Goal: Task Accomplishment & Management: Manage account settings

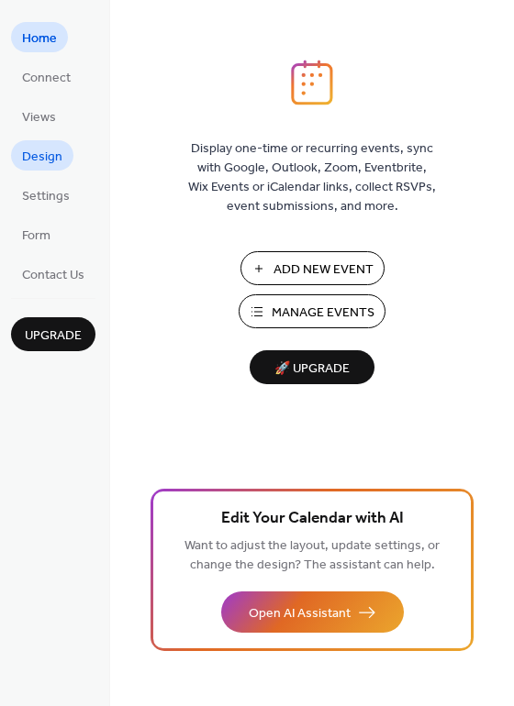
click at [44, 161] on span "Design" at bounding box center [42, 157] width 40 height 19
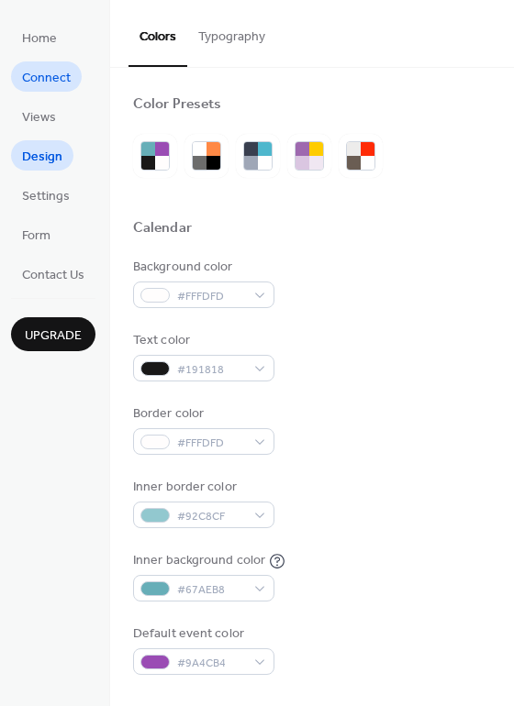
click at [43, 83] on span "Connect" at bounding box center [46, 78] width 49 height 19
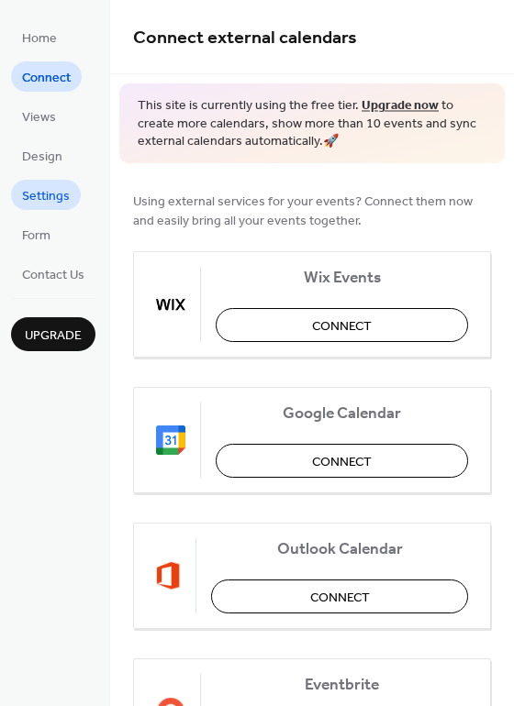
click at [58, 195] on span "Settings" at bounding box center [46, 196] width 48 height 19
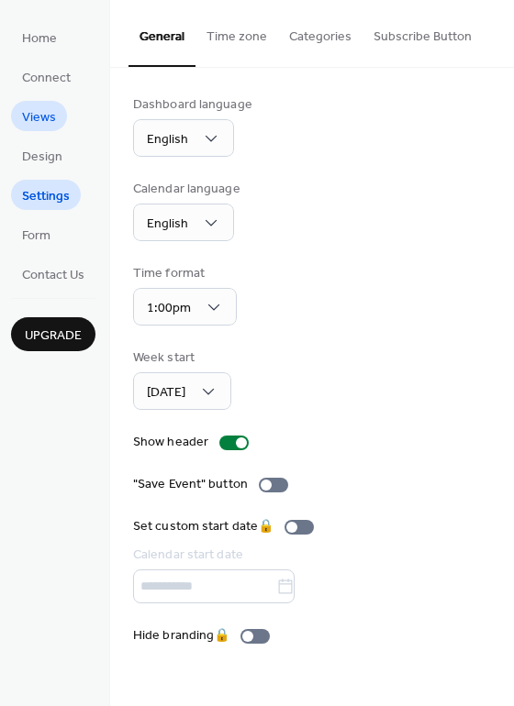
click at [34, 113] on span "Views" at bounding box center [39, 117] width 34 height 19
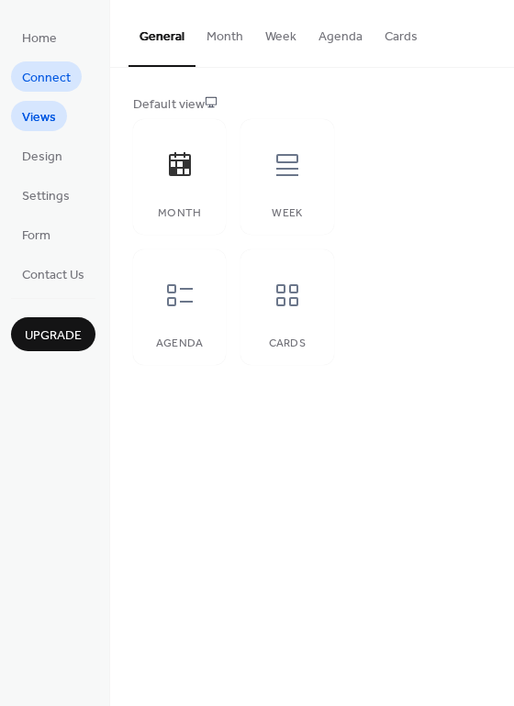
click at [50, 80] on span "Connect" at bounding box center [46, 78] width 49 height 19
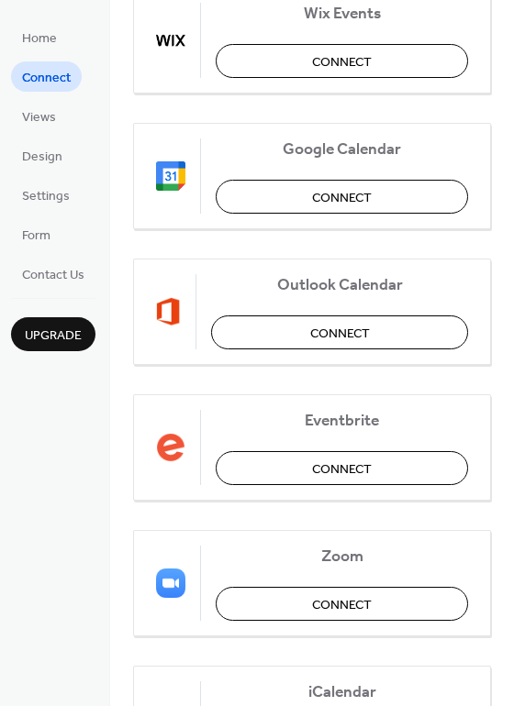
scroll to position [275, 0]
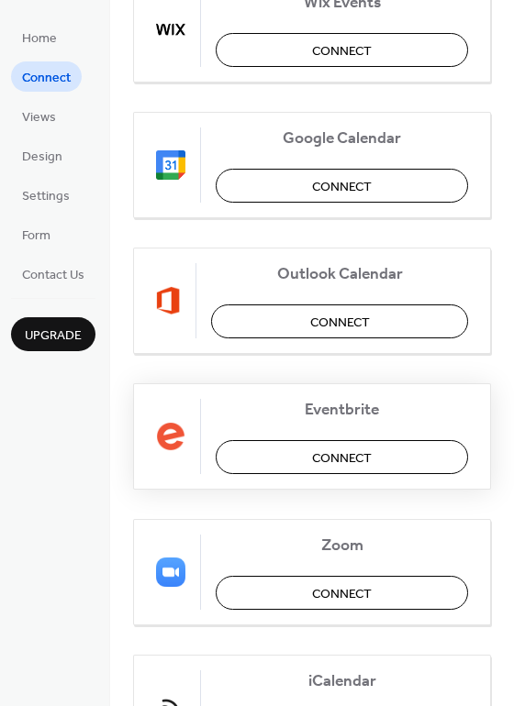
click at [312, 456] on span "Connect" at bounding box center [342, 457] width 60 height 19
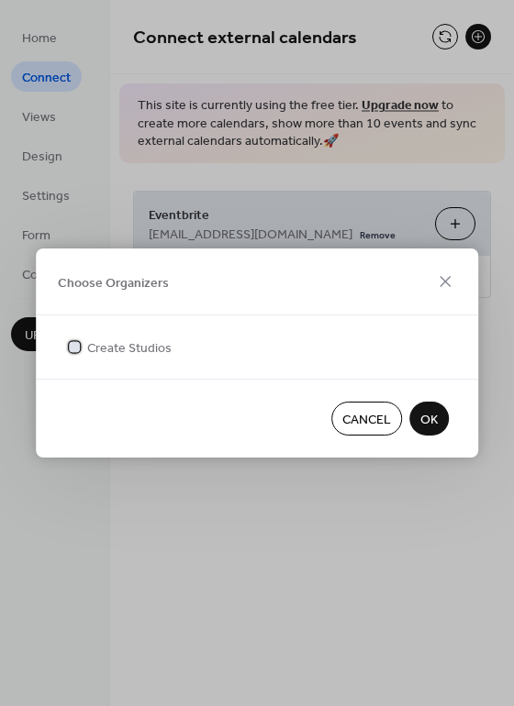
click at [100, 351] on span "Create Studios" at bounding box center [129, 348] width 84 height 19
click at [434, 419] on span "OK" at bounding box center [428, 420] width 17 height 19
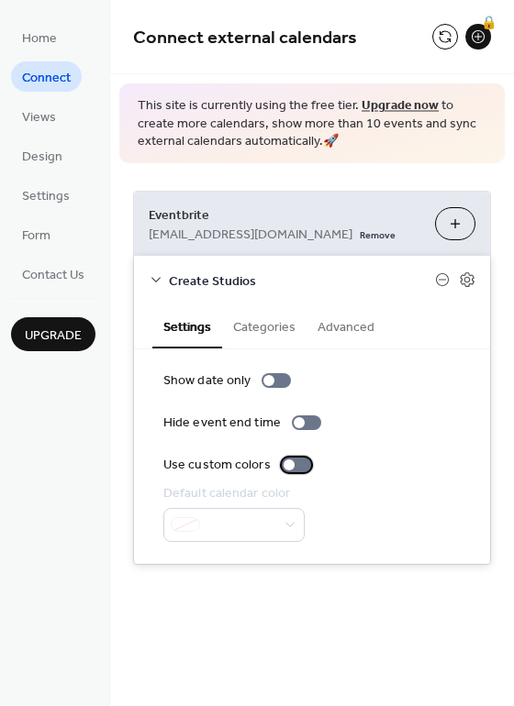
click at [292, 463] on div at bounding box center [296, 465] width 29 height 15
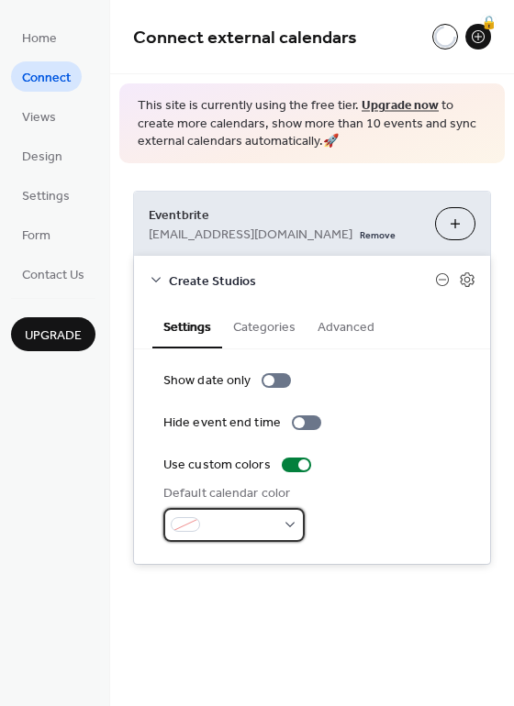
click at [294, 526] on div at bounding box center [233, 525] width 141 height 34
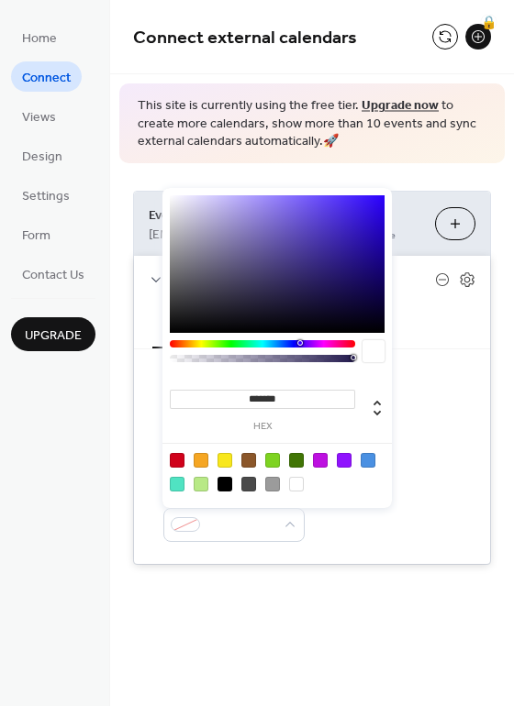
click at [179, 481] on div at bounding box center [177, 484] width 15 height 15
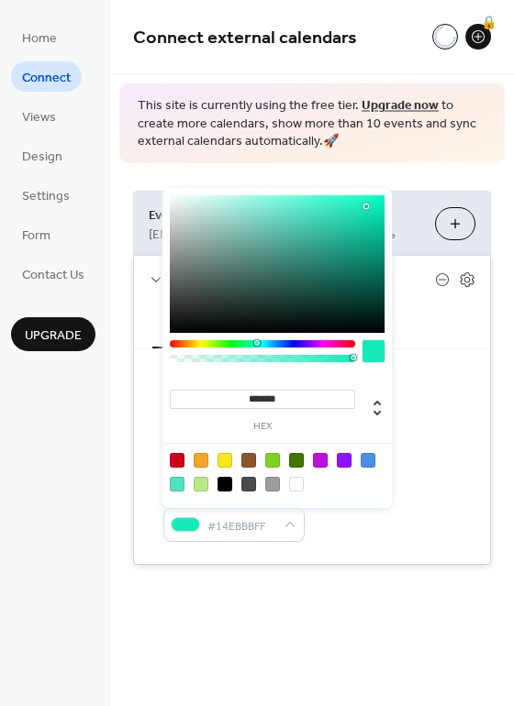
click at [366, 206] on div at bounding box center [277, 264] width 215 height 138
click at [173, 480] on div at bounding box center [177, 484] width 15 height 15
click at [376, 456] on div at bounding box center [276, 472] width 233 height 58
click at [373, 460] on div at bounding box center [367, 460] width 15 height 15
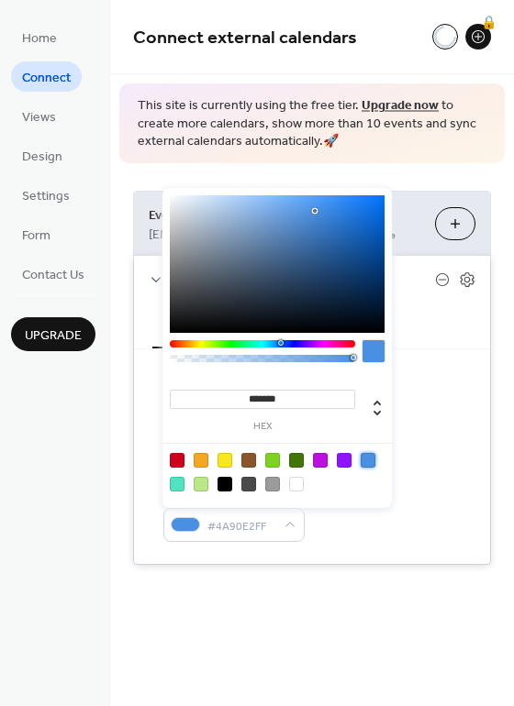
click at [195, 197] on div at bounding box center [277, 264] width 215 height 138
click at [204, 201] on div at bounding box center [277, 264] width 215 height 138
click at [233, 461] on div at bounding box center [276, 472] width 233 height 58
click at [232, 461] on div at bounding box center [224, 460] width 15 height 15
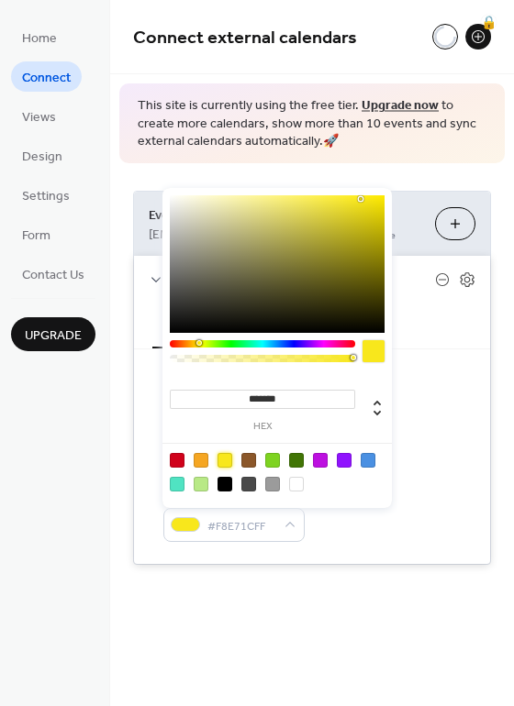
click at [219, 204] on div at bounding box center [277, 264] width 215 height 138
click at [245, 209] on div at bounding box center [277, 264] width 215 height 138
click at [326, 194] on div "******* hex" at bounding box center [276, 348] width 229 height 320
type input "*******"
click at [326, 198] on div at bounding box center [277, 264] width 215 height 138
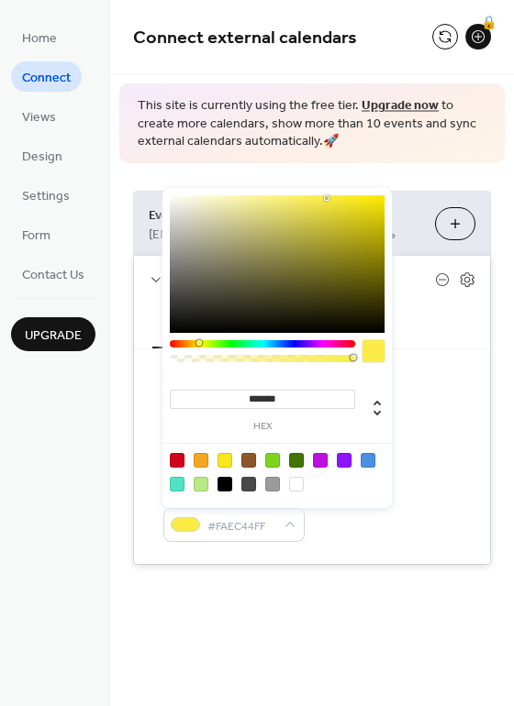
click at [458, 410] on div "Show date only Hide event end time Use custom colors Default calendar color #FA…" at bounding box center [311, 456] width 297 height 171
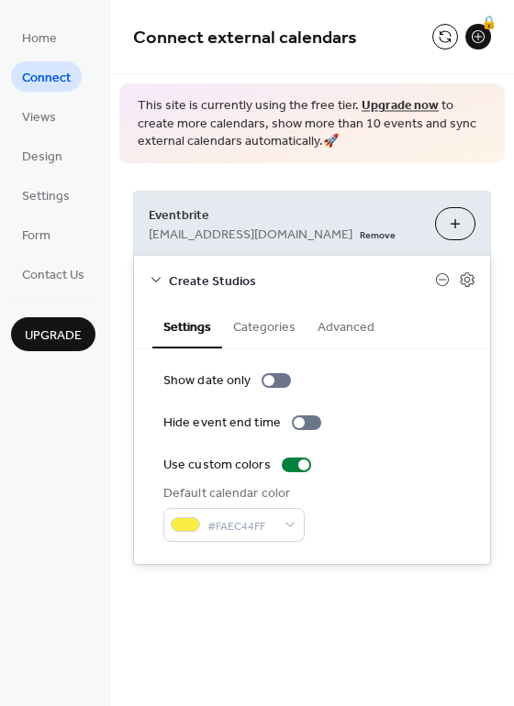
click at [271, 315] on button "Categories" at bounding box center [264, 325] width 84 height 42
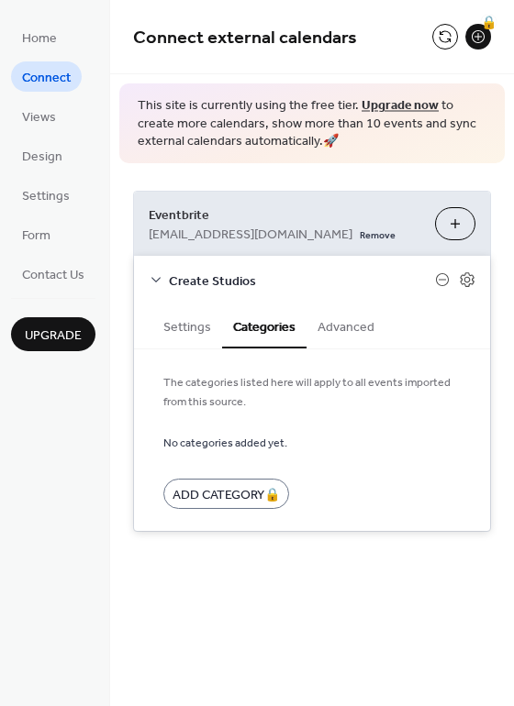
click at [343, 335] on button "Advanced" at bounding box center [345, 325] width 79 height 42
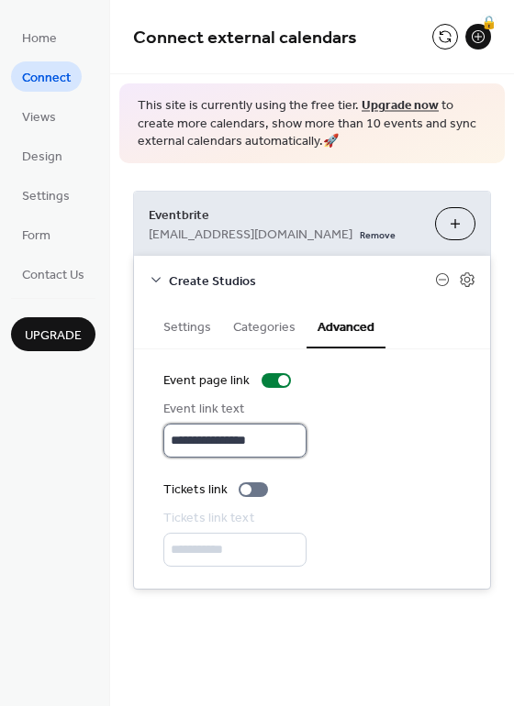
click at [293, 439] on input "**********" at bounding box center [234, 441] width 143 height 34
drag, startPoint x: 298, startPoint y: 160, endPoint x: 49, endPoint y: 338, distance: 306.9
click at [48, 338] on span "Upgrade" at bounding box center [53, 335] width 57 height 19
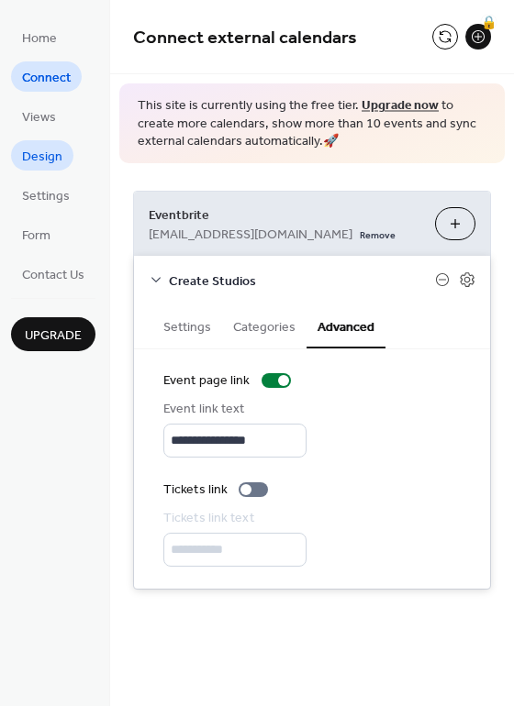
click at [47, 159] on span "Design" at bounding box center [42, 157] width 40 height 19
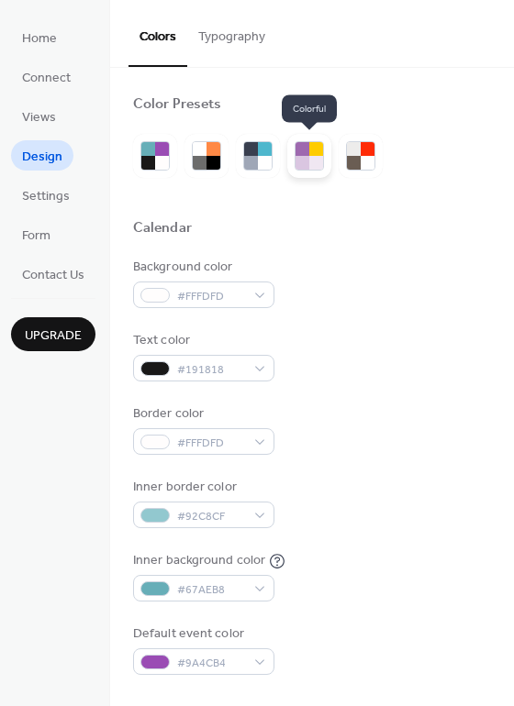
click at [302, 159] on div at bounding box center [302, 163] width 14 height 14
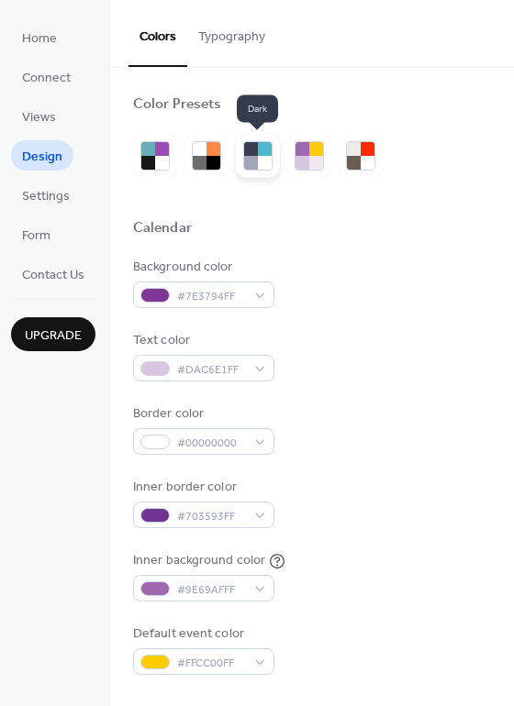
click at [261, 162] on div at bounding box center [265, 163] width 14 height 14
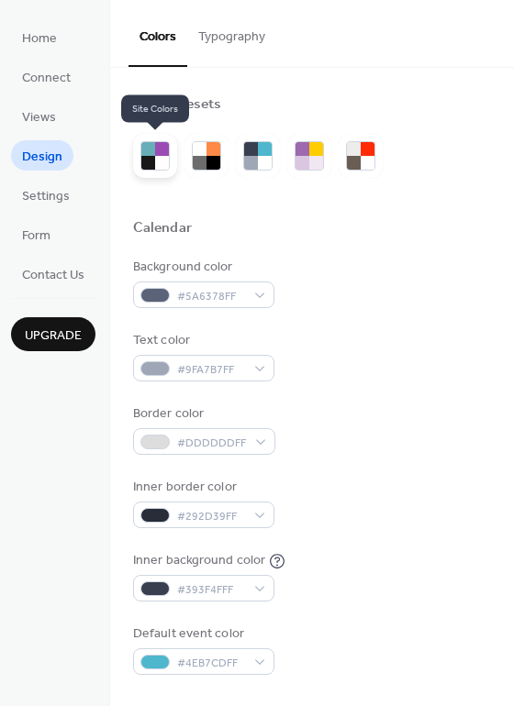
click at [150, 157] on div at bounding box center [148, 163] width 14 height 14
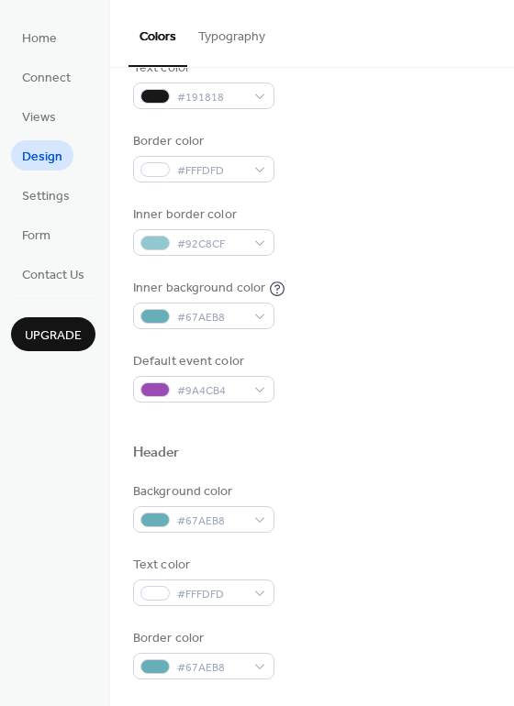
scroll to position [275, 0]
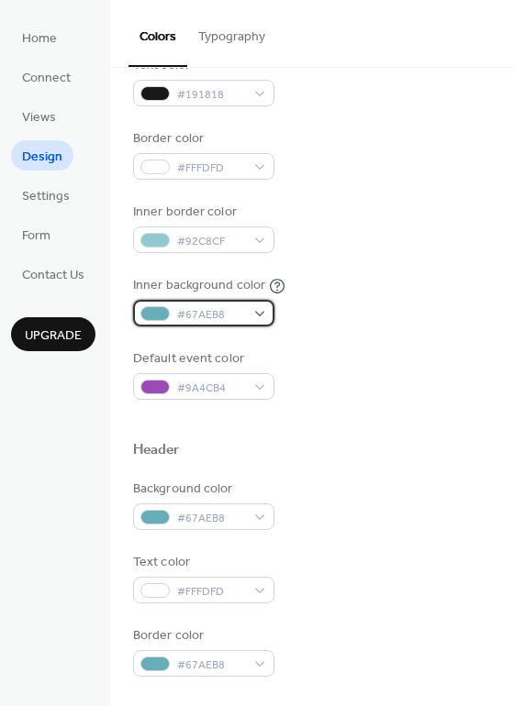
click at [258, 315] on div "#67AEB8" at bounding box center [203, 313] width 141 height 27
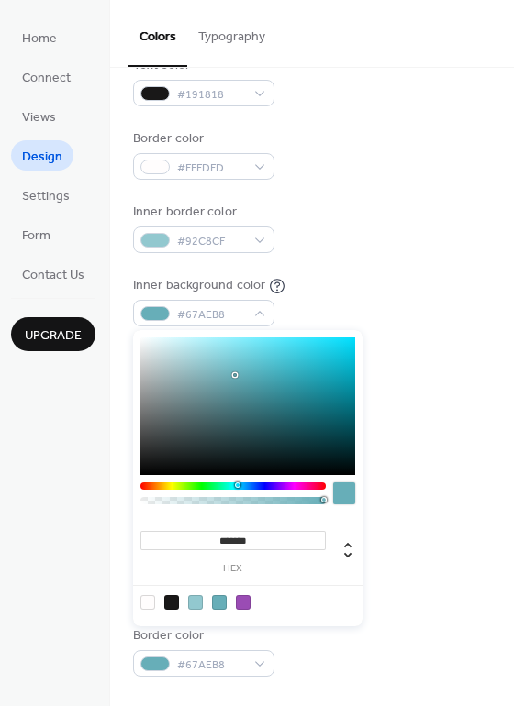
click at [171, 487] on div at bounding box center [232, 485] width 185 height 7
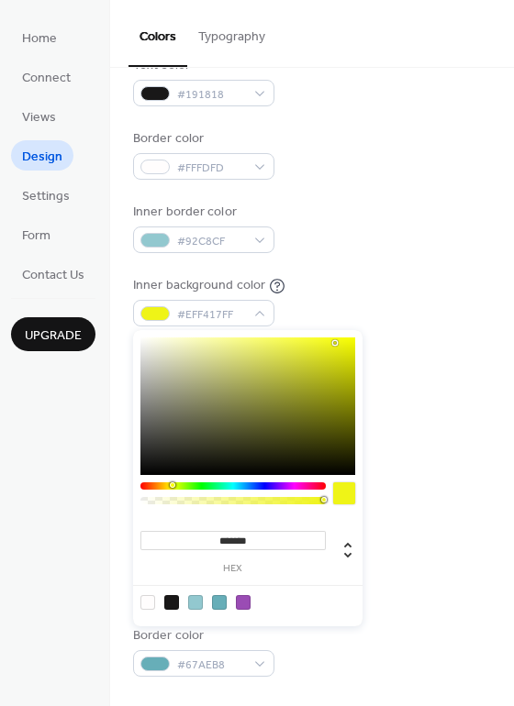
click at [335, 343] on div at bounding box center [247, 406] width 215 height 138
type input "*******"
drag, startPoint x: 337, startPoint y: 342, endPoint x: 367, endPoint y: 335, distance: 31.1
click at [367, 335] on body "Home Connect Views Design Settings Form Contact Us Upgrade Design Upgrade Color…" at bounding box center [257, 353] width 514 height 706
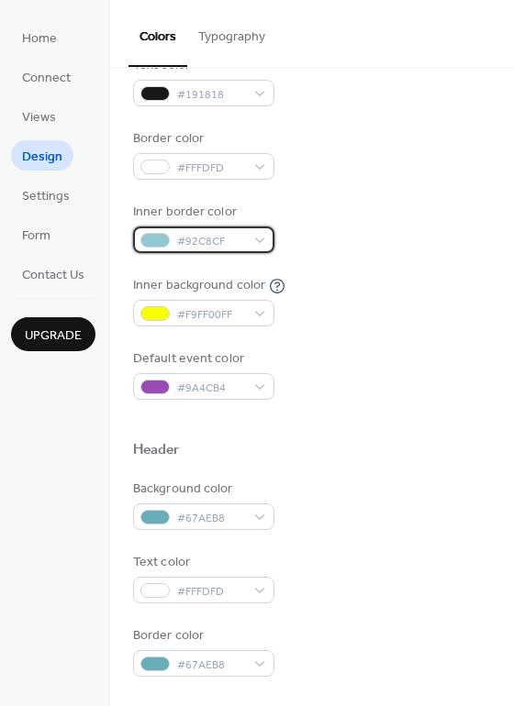
click at [261, 244] on div "#92C8CF" at bounding box center [203, 240] width 141 height 27
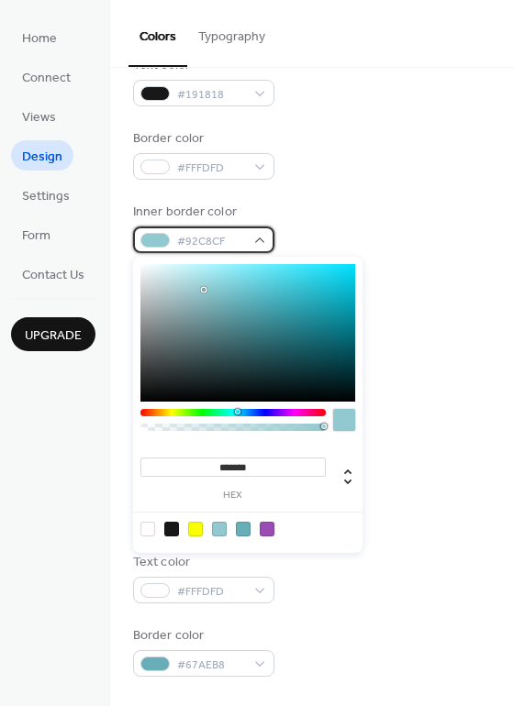
click at [254, 227] on div "#92C8CF" at bounding box center [203, 240] width 141 height 27
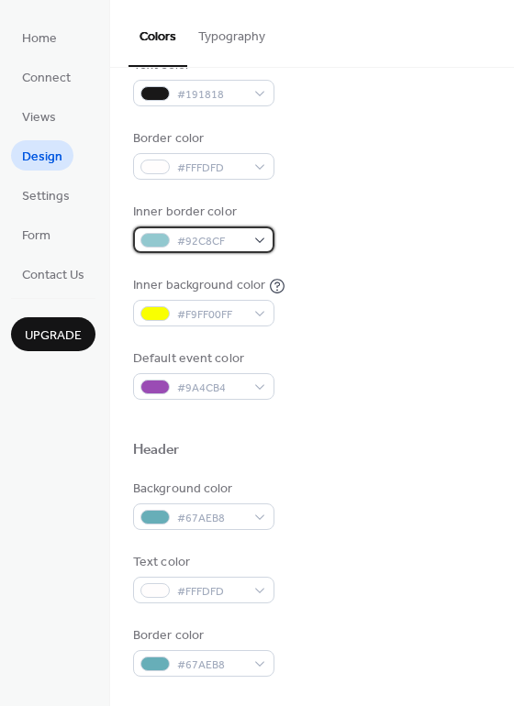
click at [250, 241] on div "#92C8CF" at bounding box center [203, 240] width 141 height 27
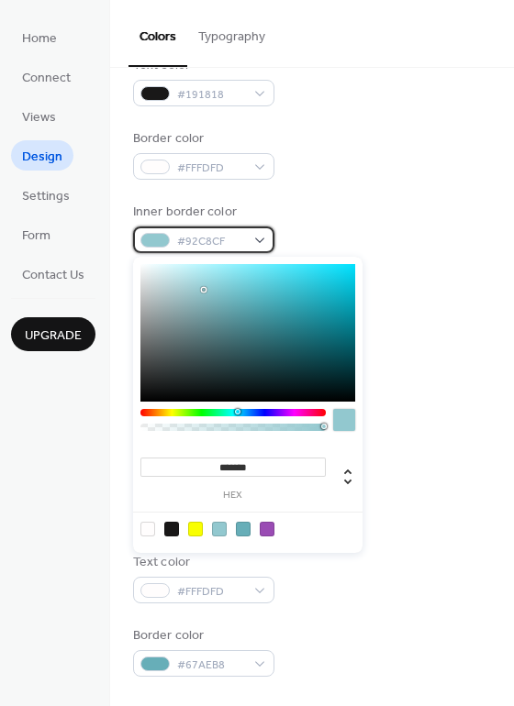
click at [250, 241] on div "#92C8CF" at bounding box center [203, 240] width 141 height 27
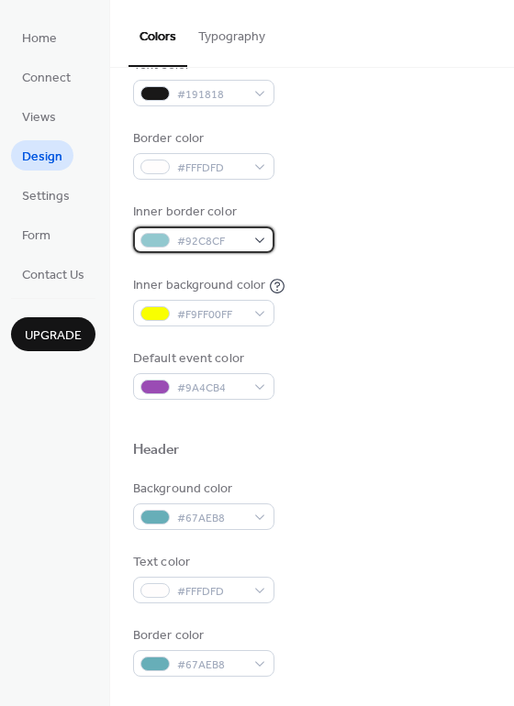
click at [250, 241] on div "#92C8CF" at bounding box center [203, 240] width 141 height 27
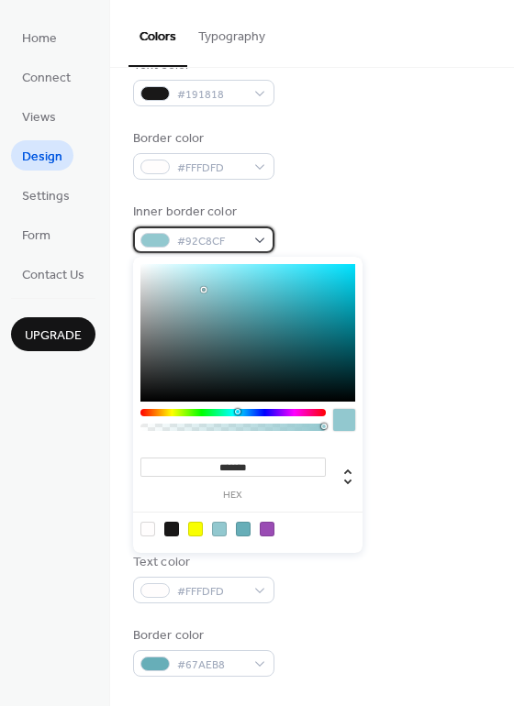
click at [250, 241] on div "#92C8CF" at bounding box center [203, 240] width 141 height 27
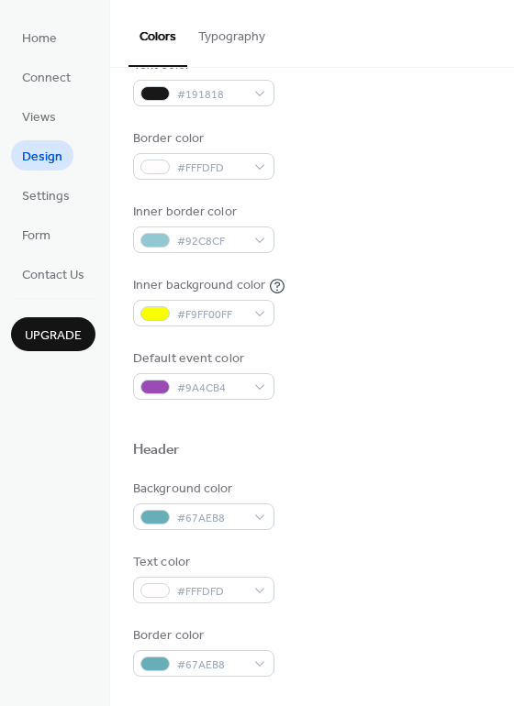
click at [262, 224] on div "Inner border color #92C8CF" at bounding box center [203, 228] width 141 height 50
click at [260, 238] on div "#92C8CF" at bounding box center [203, 240] width 141 height 27
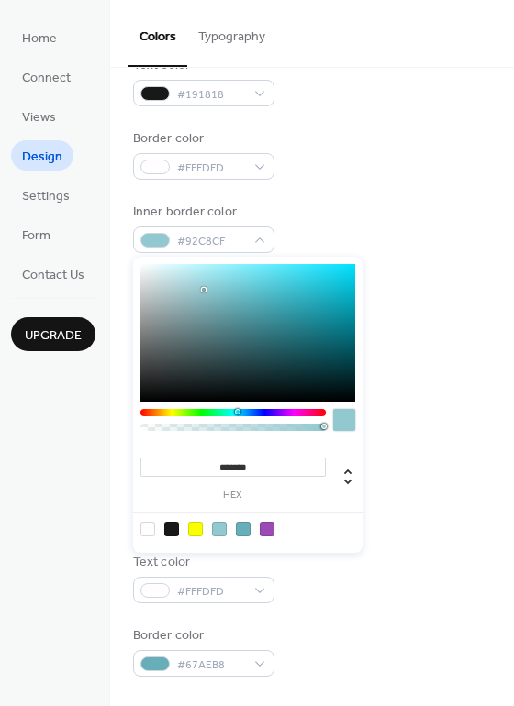
click at [191, 412] on div at bounding box center [232, 412] width 185 height 7
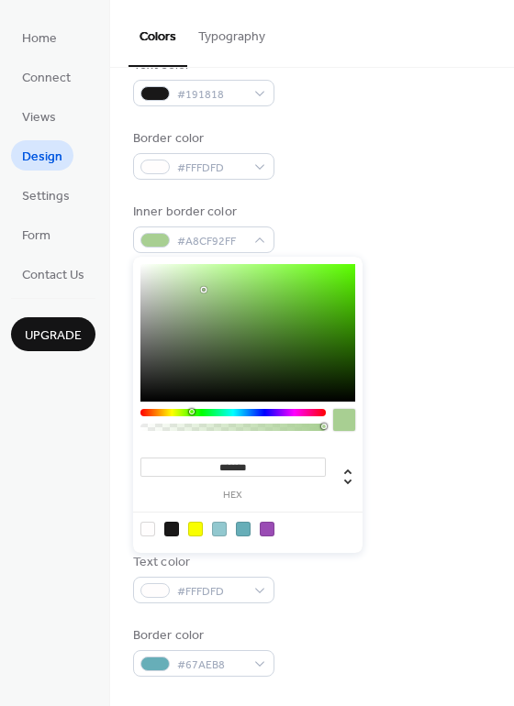
click at [285, 264] on div at bounding box center [247, 333] width 215 height 138
click at [278, 274] on div at bounding box center [247, 333] width 215 height 138
type input "*******"
drag, startPoint x: 143, startPoint y: 392, endPoint x: 143, endPoint y: 410, distance: 18.3
click at [143, 410] on div "******* hex" at bounding box center [247, 405] width 229 height 296
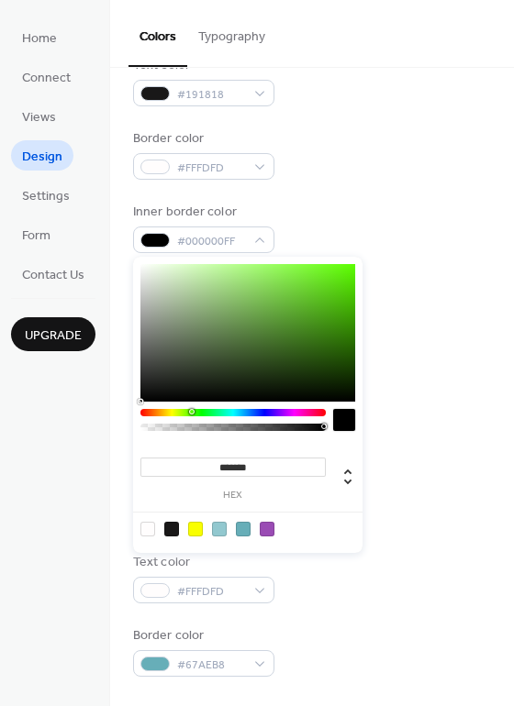
click at [342, 416] on div at bounding box center [344, 420] width 22 height 22
click at [418, 293] on div "Inner background color #F9FF00FF" at bounding box center [312, 301] width 358 height 50
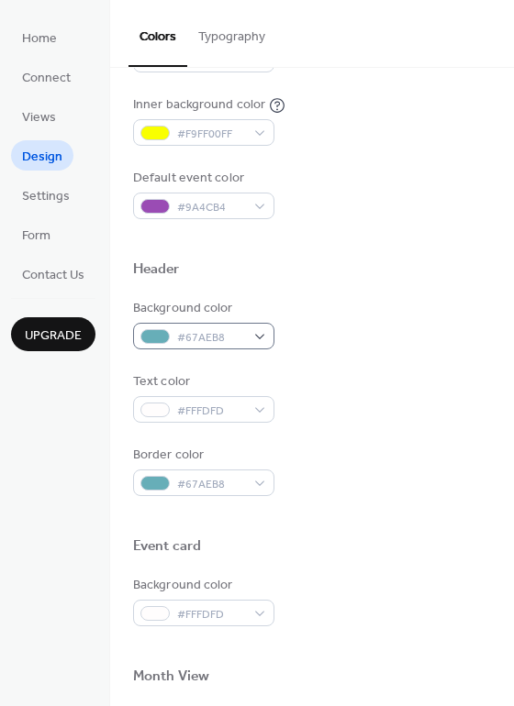
scroll to position [459, 0]
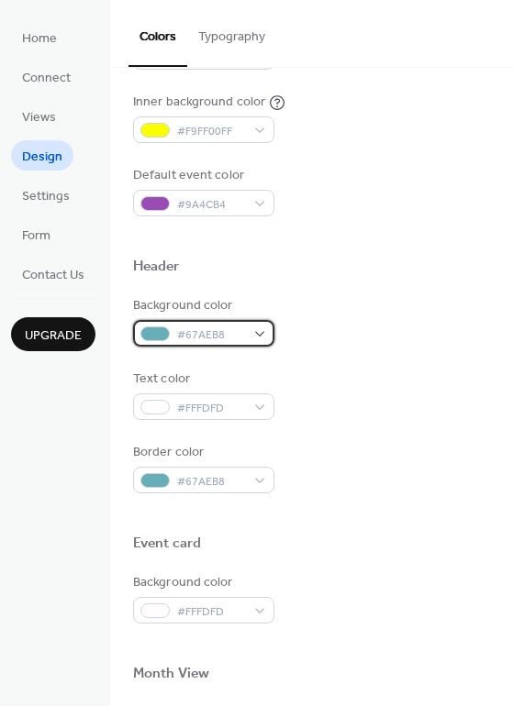
click at [261, 337] on div "#67AEB8" at bounding box center [203, 333] width 141 height 27
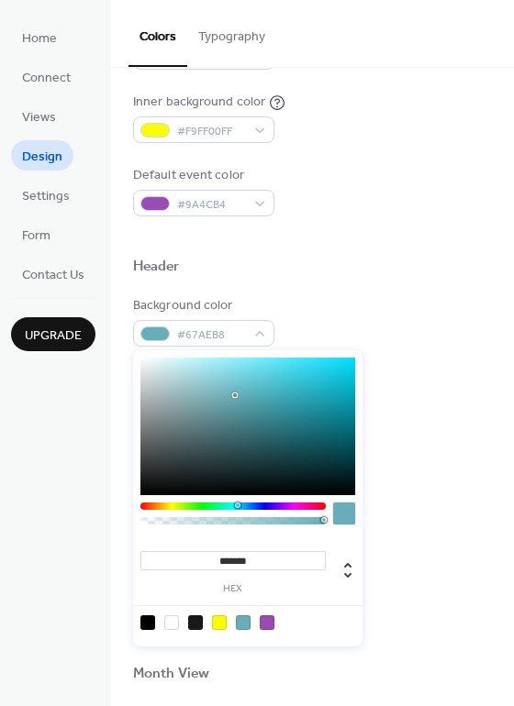
click at [194, 507] on div at bounding box center [232, 506] width 185 height 7
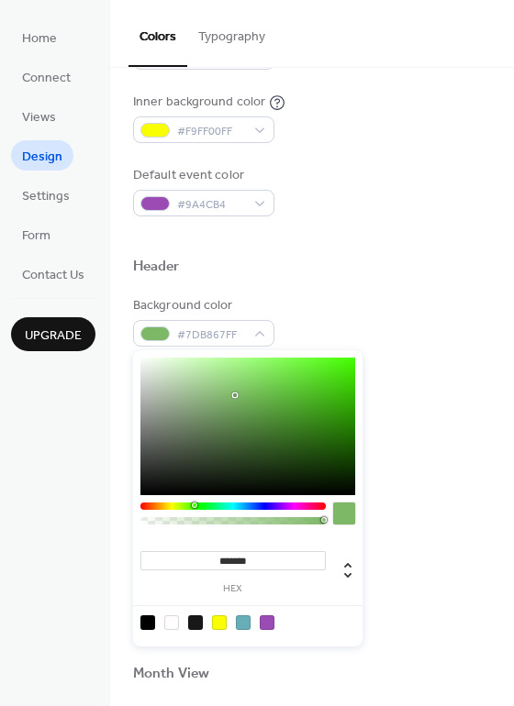
click at [223, 362] on div at bounding box center [247, 427] width 215 height 138
click at [244, 362] on div at bounding box center [247, 427] width 215 height 138
click at [259, 363] on div at bounding box center [247, 427] width 215 height 138
type input "*******"
click at [230, 503] on div at bounding box center [232, 506] width 185 height 7
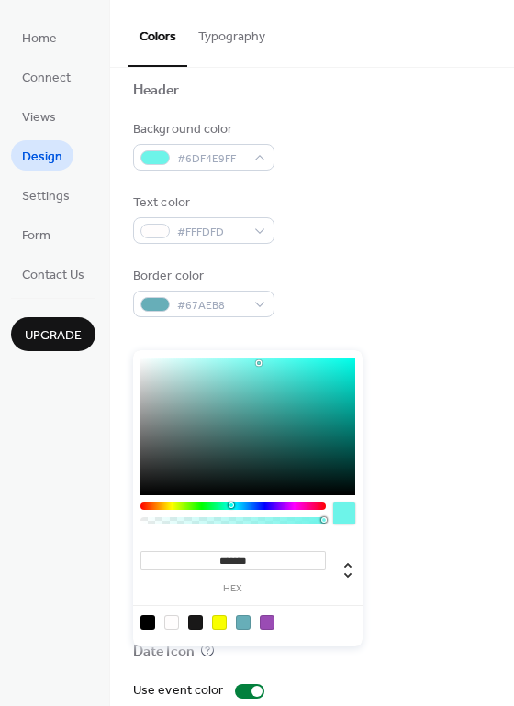
scroll to position [642, 0]
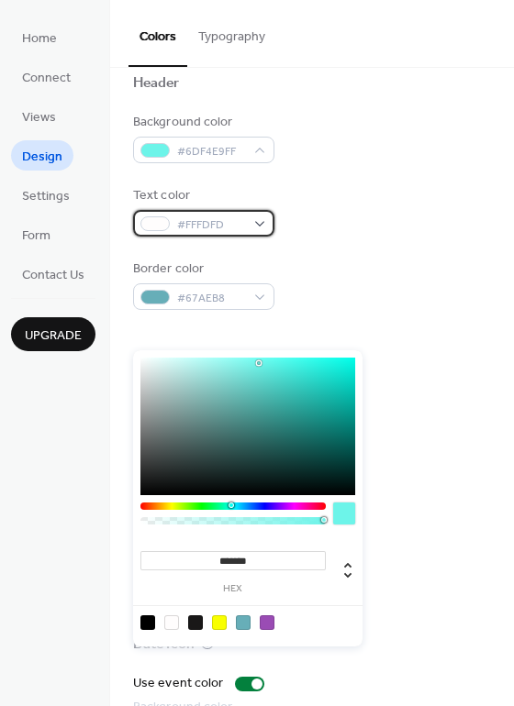
click at [256, 218] on div "#FFFDFD" at bounding box center [203, 223] width 141 height 27
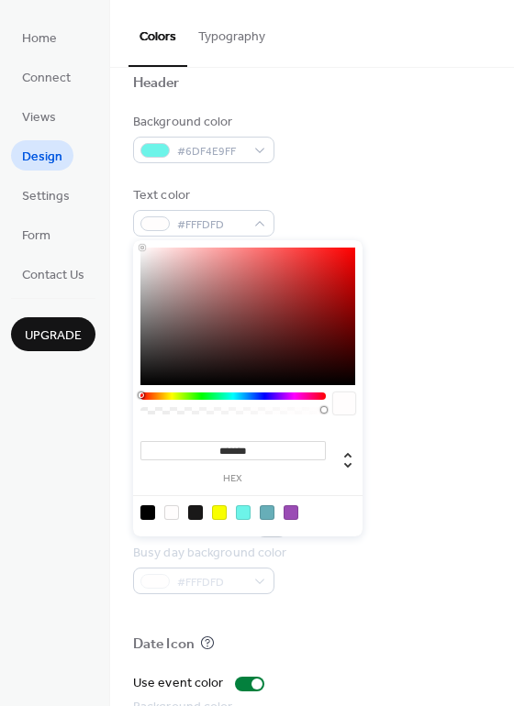
click at [151, 508] on div at bounding box center [147, 512] width 15 height 15
type input "*******"
click at [447, 316] on div at bounding box center [312, 330] width 358 height 41
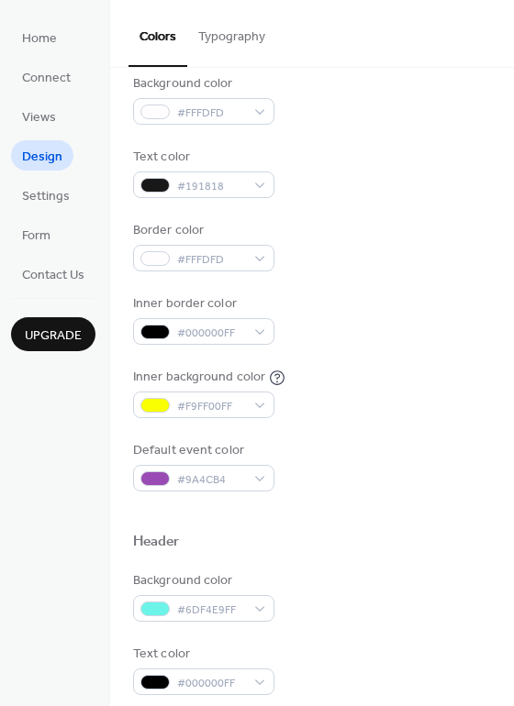
scroll to position [92, 0]
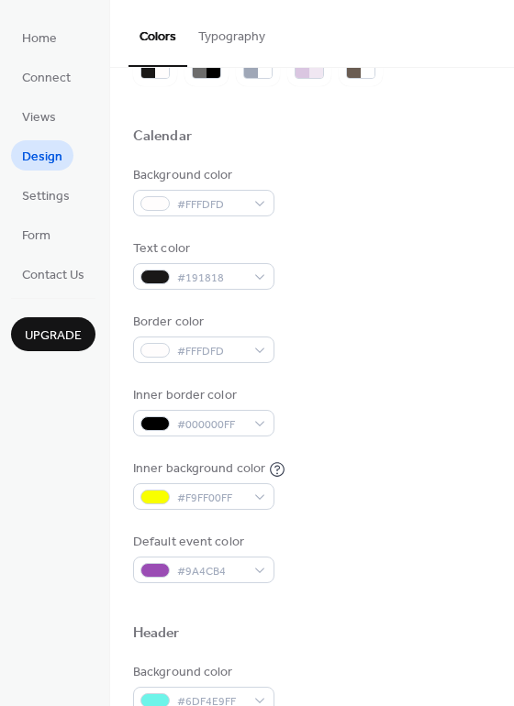
click at [234, 32] on button "Typography" at bounding box center [231, 32] width 89 height 65
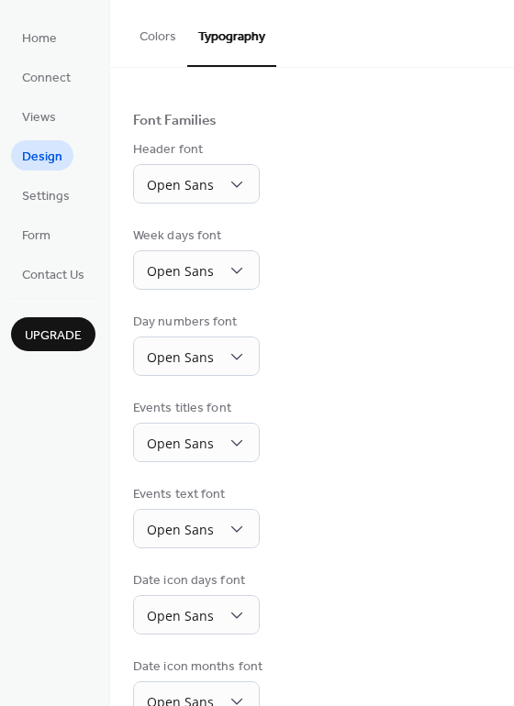
scroll to position [128, 0]
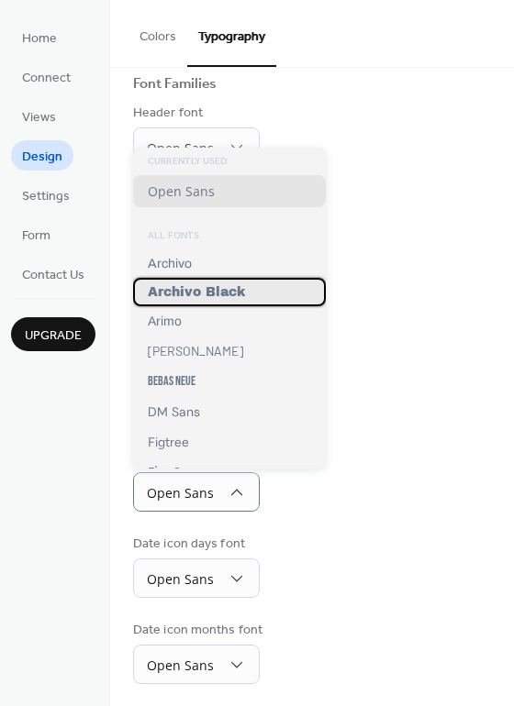
click at [234, 291] on span "Archivo Black" at bounding box center [196, 292] width 97 height 14
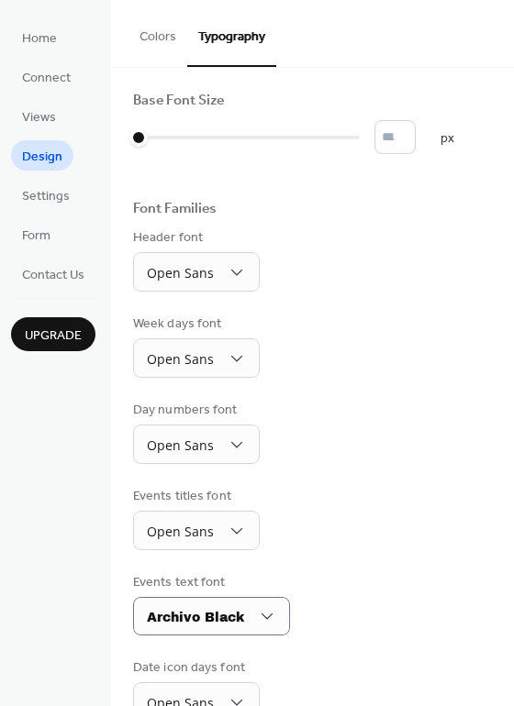
scroll to position [0, 0]
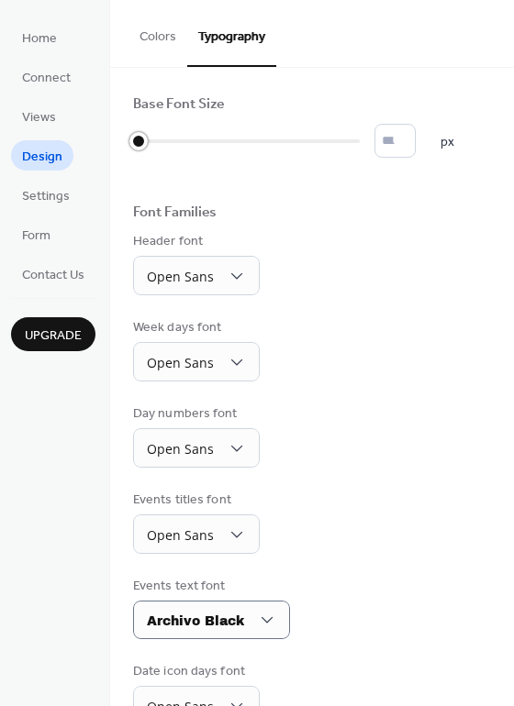
type input "*"
click at [153, 141] on div at bounding box center [246, 141] width 227 height 29
click at [298, 298] on div "Base Font Size * px Font Families Header font Open Sans Week days font Open San…" at bounding box center [312, 453] width 358 height 716
click at [49, 197] on span "Settings" at bounding box center [46, 196] width 48 height 19
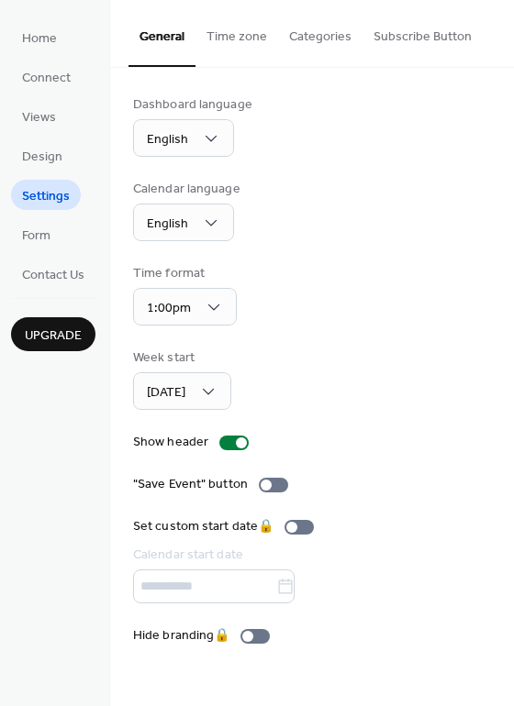
click at [50, 196] on span "Settings" at bounding box center [46, 196] width 48 height 19
click at [249, 38] on button "Time zone" at bounding box center [236, 32] width 83 height 65
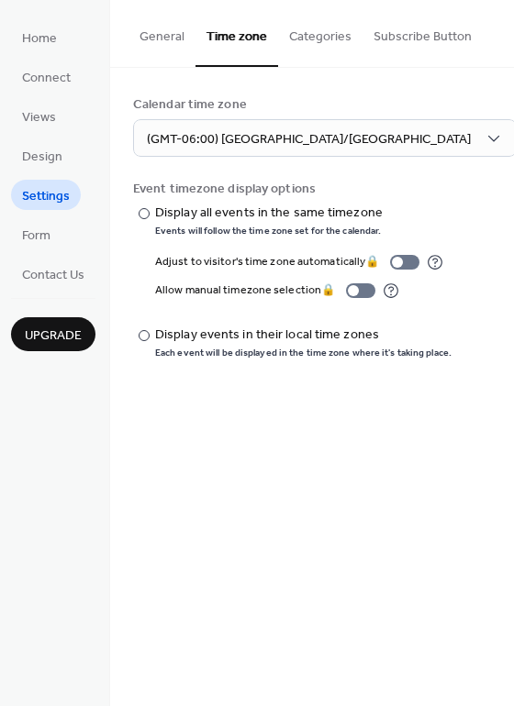
click at [314, 43] on button "Categories" at bounding box center [320, 32] width 84 height 65
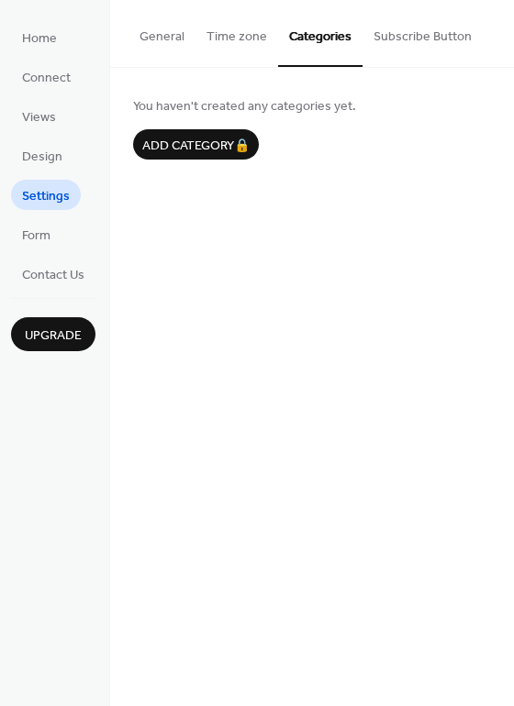
click at [413, 38] on button "Subscribe Button" at bounding box center [422, 32] width 120 height 65
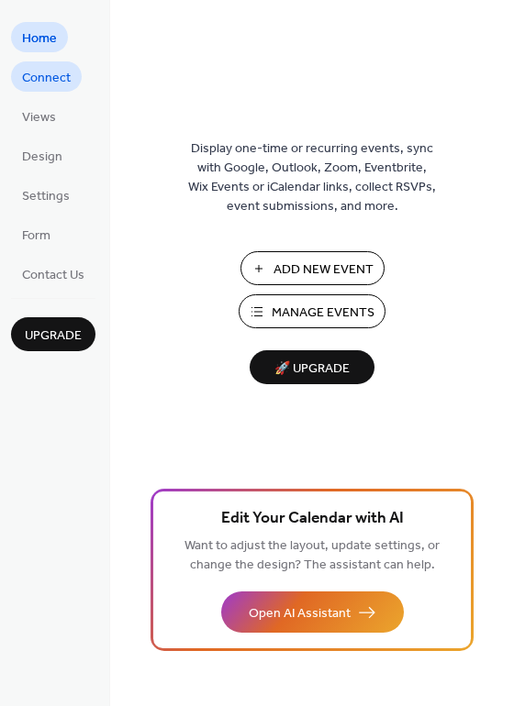
click at [54, 83] on span "Connect" at bounding box center [46, 78] width 49 height 19
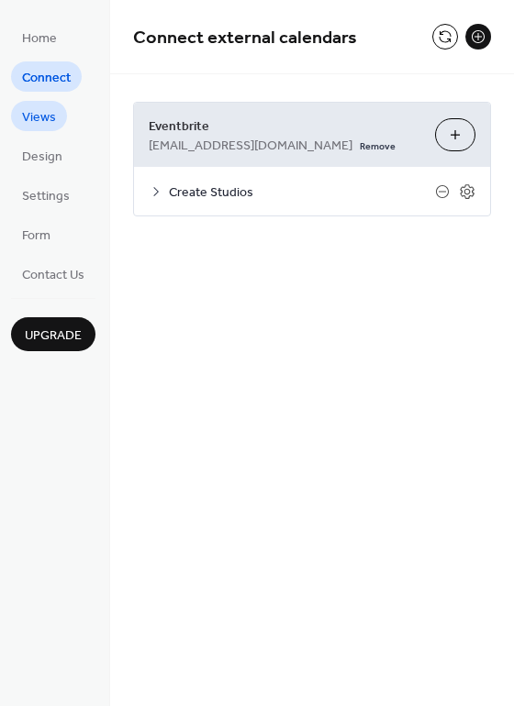
click at [50, 116] on span "Views" at bounding box center [39, 117] width 34 height 19
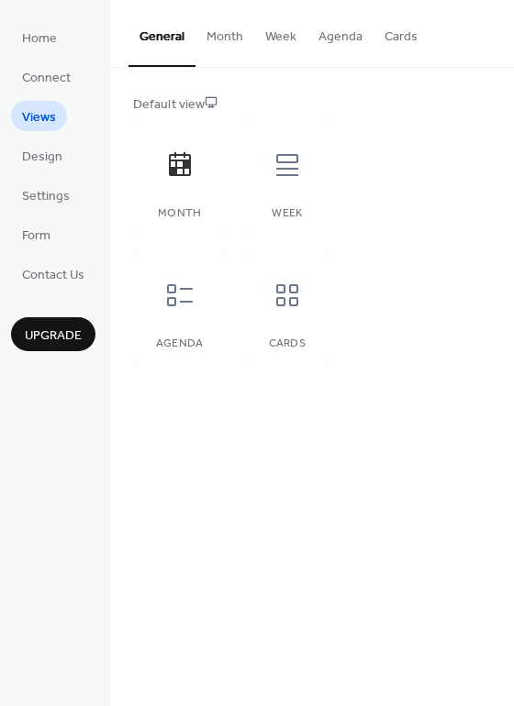
click at [228, 38] on button "Month" at bounding box center [224, 32] width 59 height 65
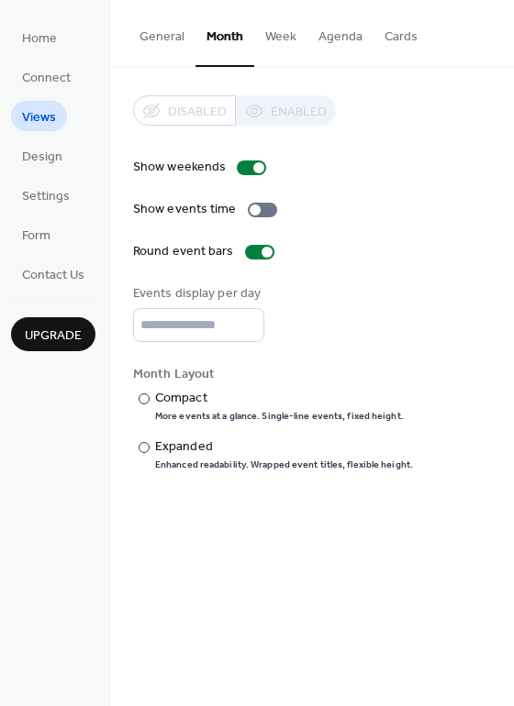
click at [274, 36] on button "Week" at bounding box center [280, 32] width 53 height 65
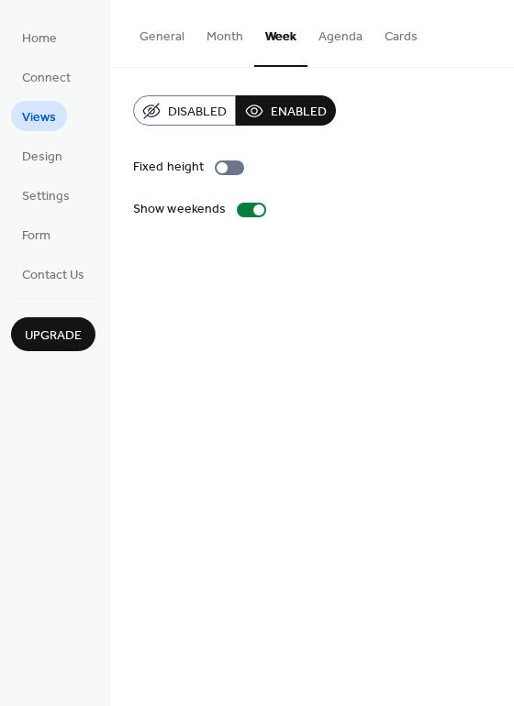
click at [329, 41] on button "Agenda" at bounding box center [340, 32] width 66 height 65
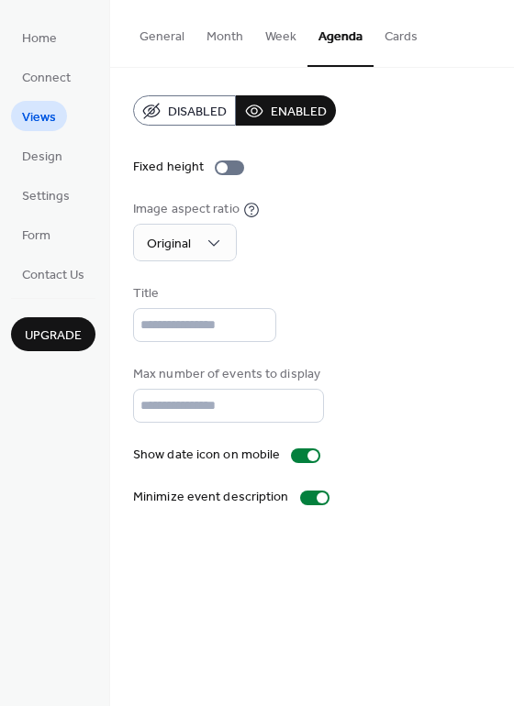
drag, startPoint x: 330, startPoint y: 43, endPoint x: 163, endPoint y: 34, distance: 167.2
click at [163, 34] on button "General" at bounding box center [161, 32] width 67 height 65
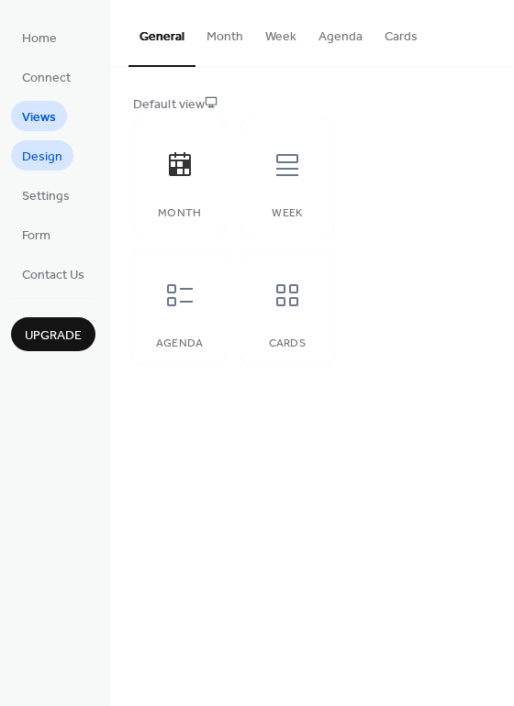
click at [50, 154] on span "Design" at bounding box center [42, 157] width 40 height 19
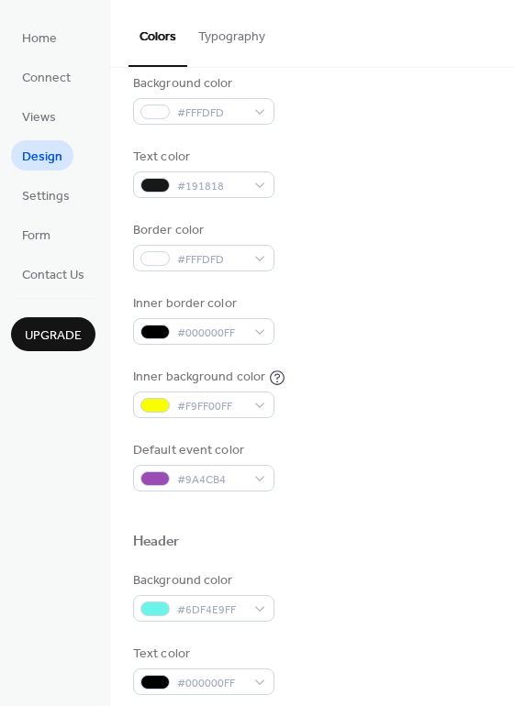
scroll to position [275, 0]
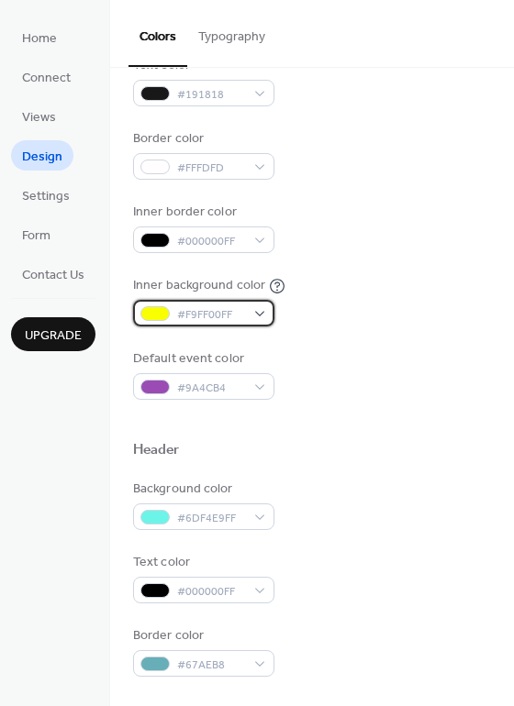
click at [265, 311] on div "#F9FF00FF" at bounding box center [203, 313] width 141 height 27
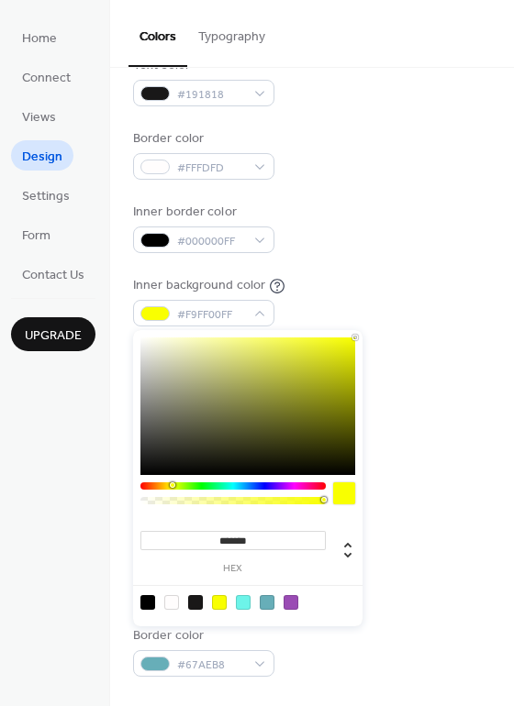
type input "*******"
click at [210, 343] on div at bounding box center [247, 406] width 215 height 138
click at [355, 249] on div "Inner border color #000000FF" at bounding box center [312, 228] width 358 height 50
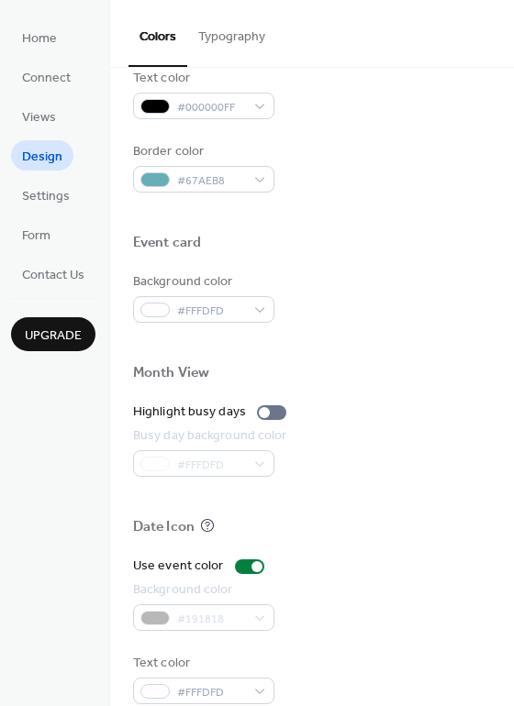
scroll to position [784, 0]
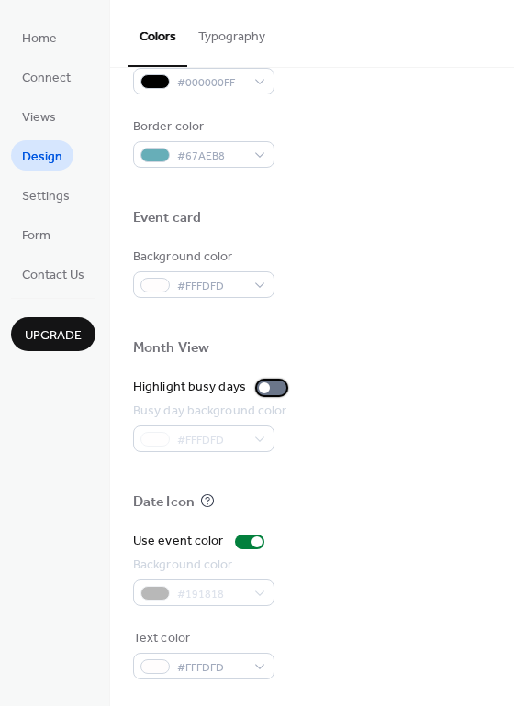
click at [269, 384] on div at bounding box center [271, 388] width 29 height 15
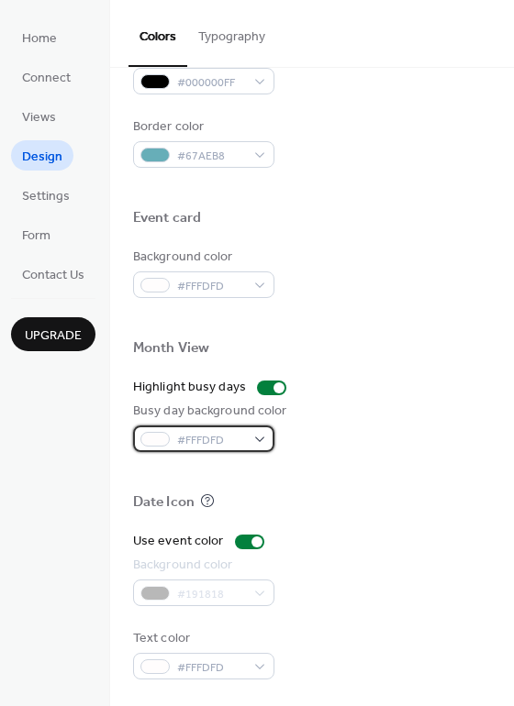
click at [258, 436] on div "#FFFDFD" at bounding box center [203, 439] width 141 height 27
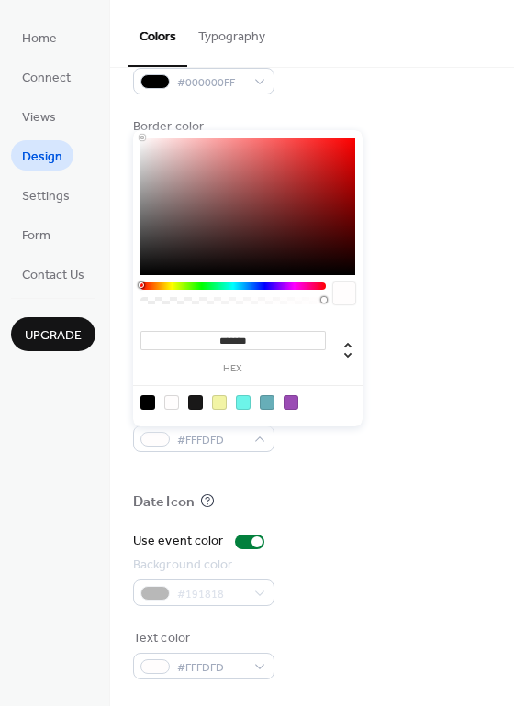
click at [195, 287] on div at bounding box center [232, 285] width 185 height 7
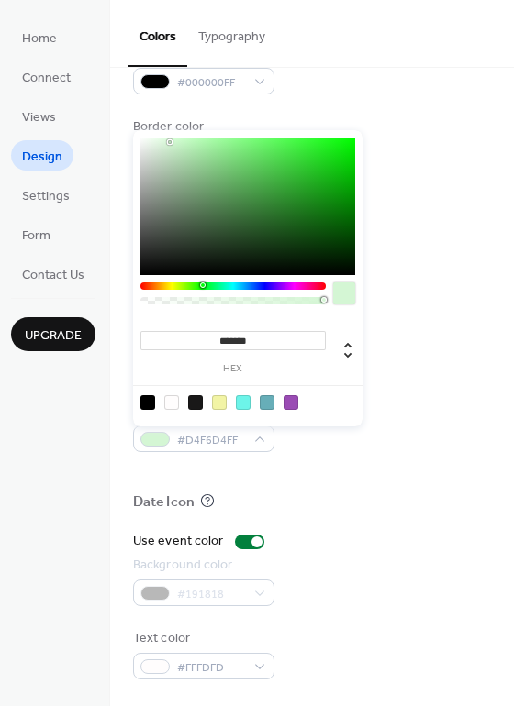
click at [170, 142] on div at bounding box center [247, 207] width 215 height 138
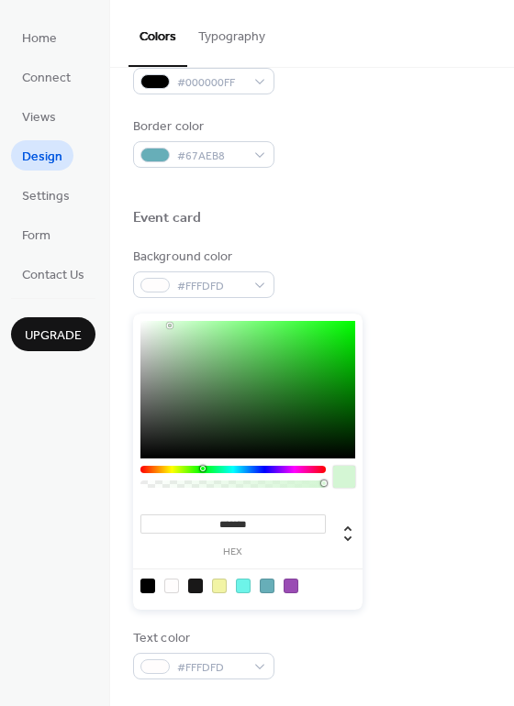
click at [218, 581] on div at bounding box center [219, 586] width 15 height 15
type input "*******"
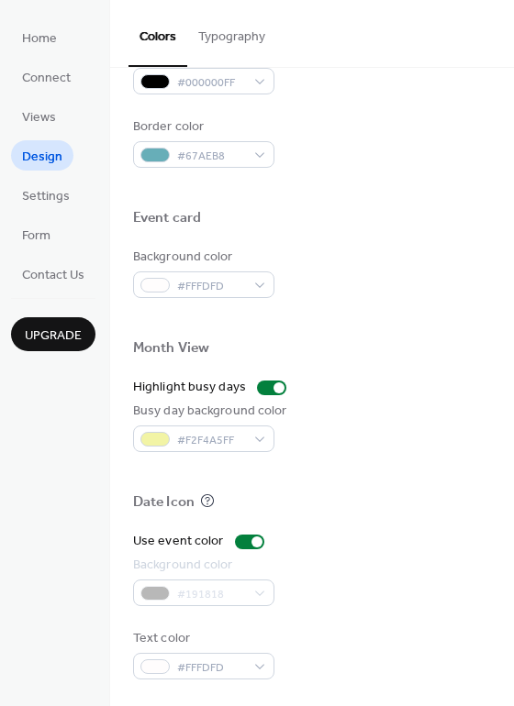
click at [430, 216] on div "Event card" at bounding box center [312, 221] width 358 height 24
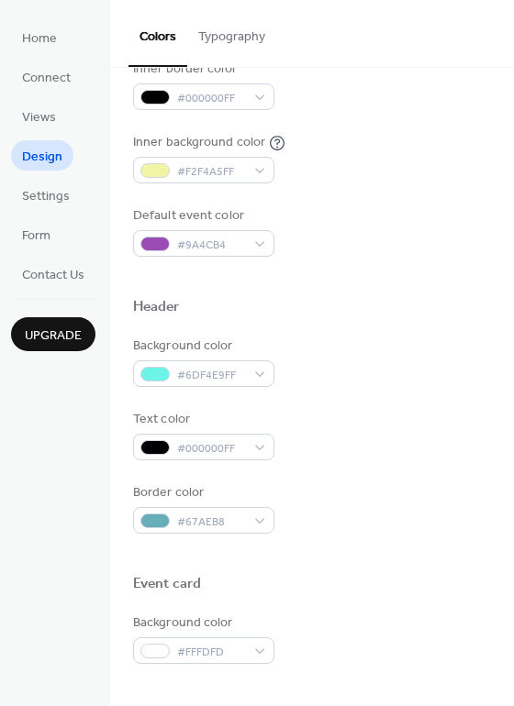
scroll to position [417, 0]
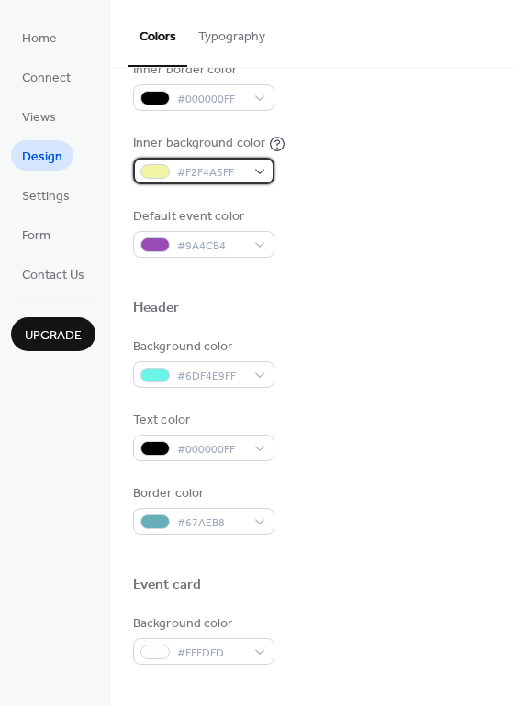
click at [261, 168] on div "#F2F4A5FF" at bounding box center [203, 171] width 141 height 27
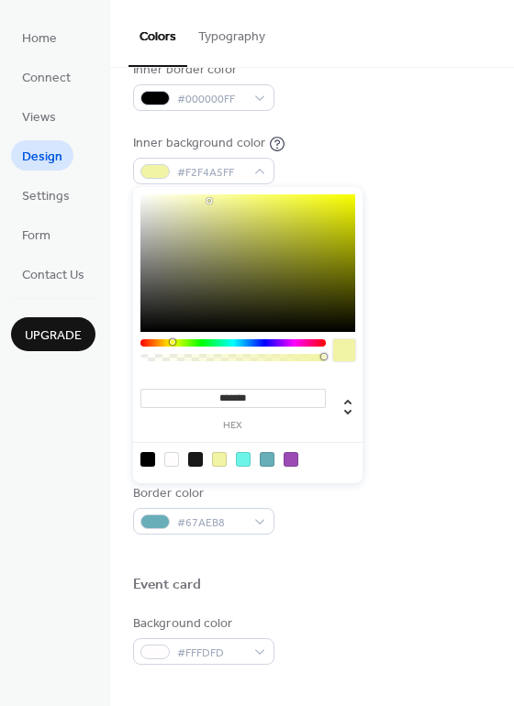
click at [171, 460] on div at bounding box center [171, 459] width 15 height 15
type input "*******"
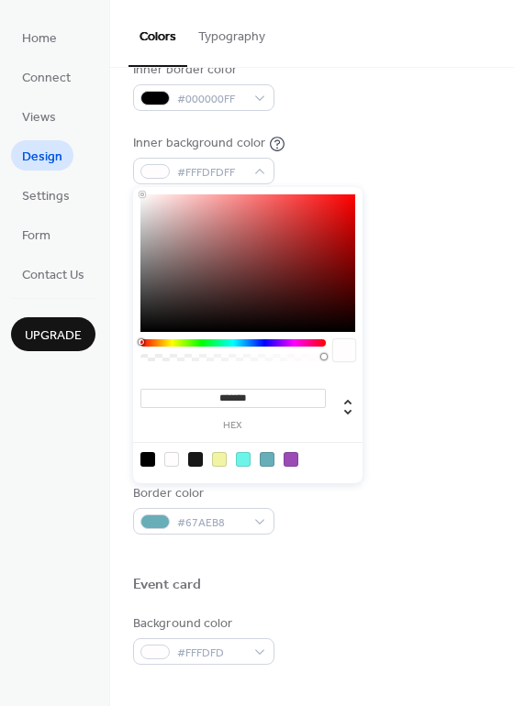
click at [404, 152] on div "Inner background color #FFFDFDFF" at bounding box center [312, 159] width 358 height 50
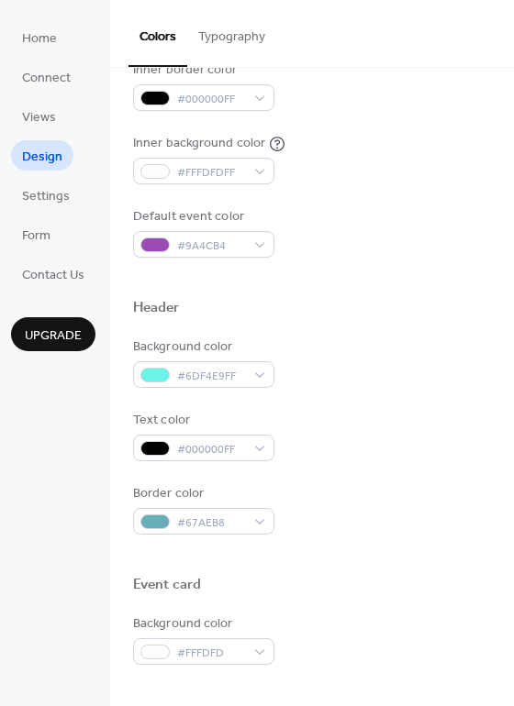
scroll to position [784, 0]
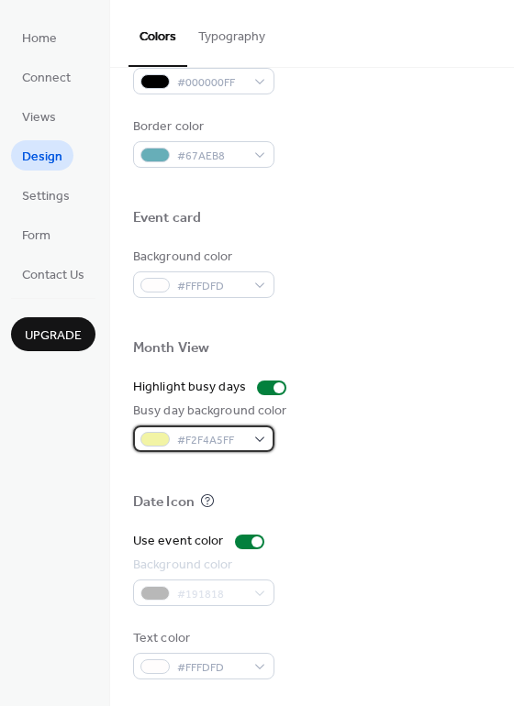
click at [264, 436] on div "#F2F4A5FF" at bounding box center [203, 439] width 141 height 27
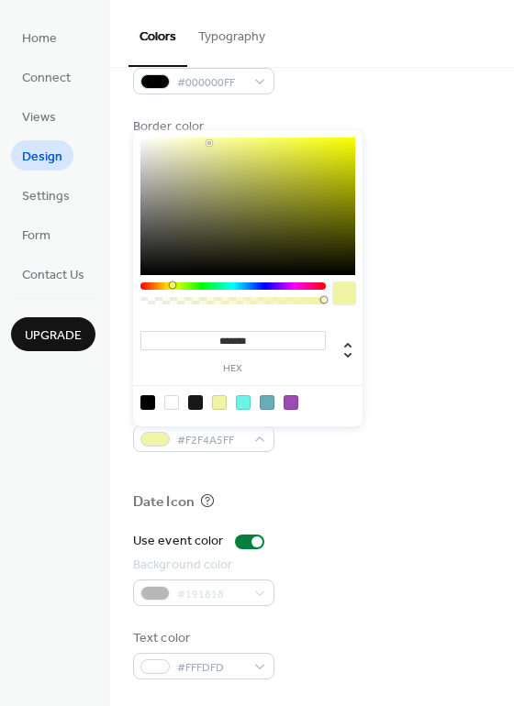
click at [327, 144] on div at bounding box center [247, 207] width 215 height 138
type input "*******"
click at [412, 212] on div "Event card" at bounding box center [312, 221] width 358 height 24
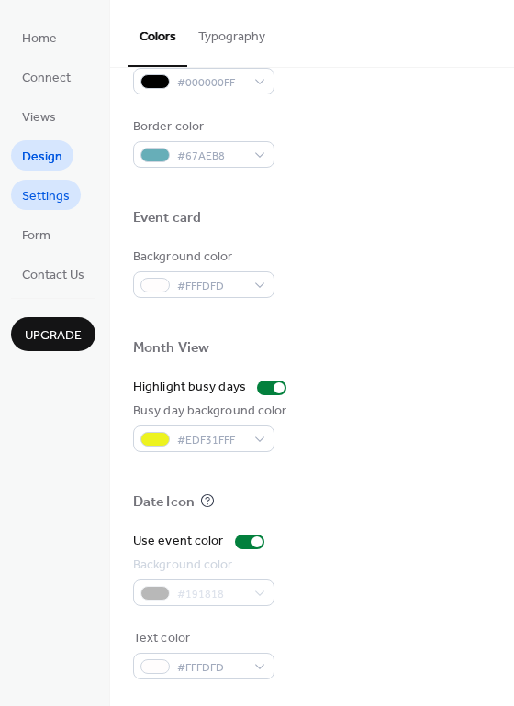
click at [54, 194] on span "Settings" at bounding box center [46, 196] width 48 height 19
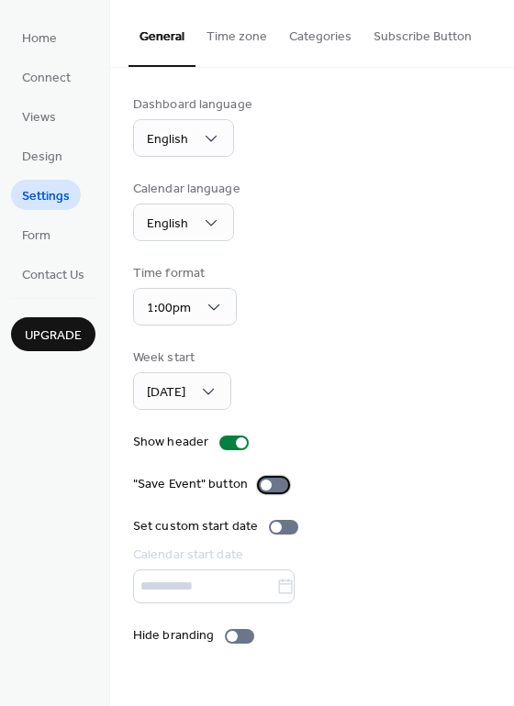
click at [280, 483] on div at bounding box center [273, 485] width 29 height 15
click at [287, 41] on button "Categories" at bounding box center [320, 32] width 84 height 65
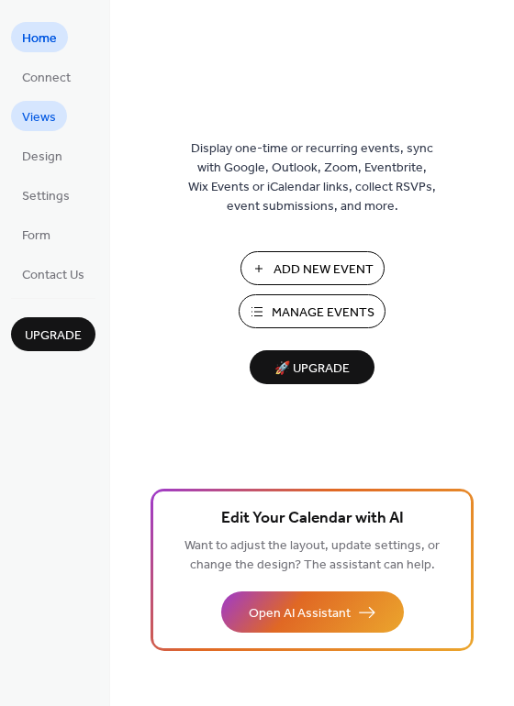
click at [56, 113] on link "Views" at bounding box center [39, 116] width 56 height 30
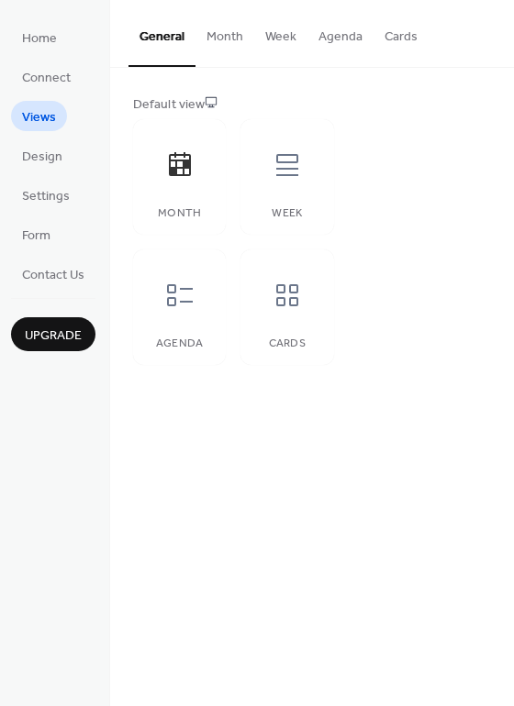
click at [232, 44] on button "Month" at bounding box center [224, 32] width 59 height 65
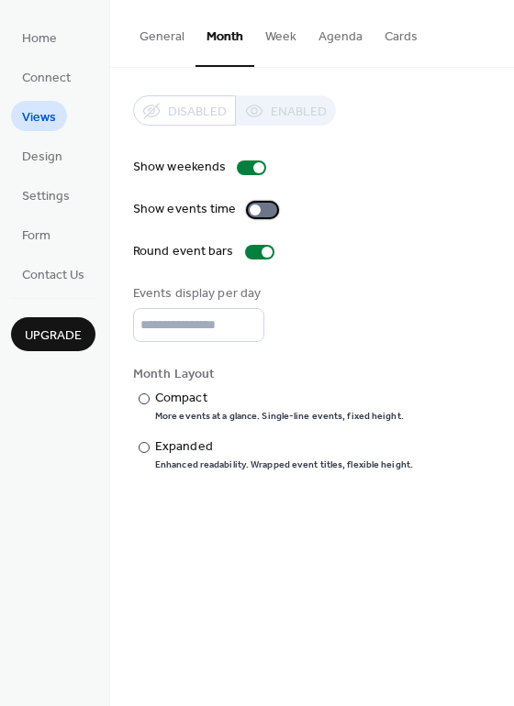
click at [265, 208] on div at bounding box center [262, 210] width 29 height 15
click at [145, 403] on div at bounding box center [143, 398] width 11 height 11
click at [142, 443] on div at bounding box center [143, 447] width 11 height 11
click at [397, 34] on button "Cards" at bounding box center [400, 32] width 55 height 65
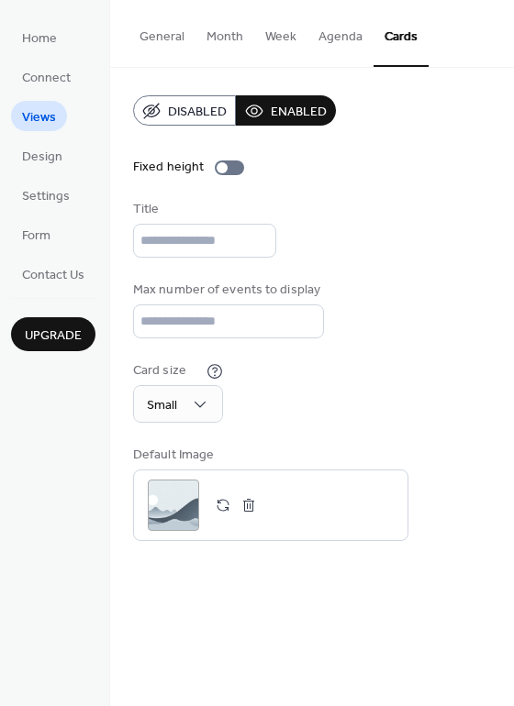
click at [162, 34] on button "General" at bounding box center [161, 32] width 67 height 65
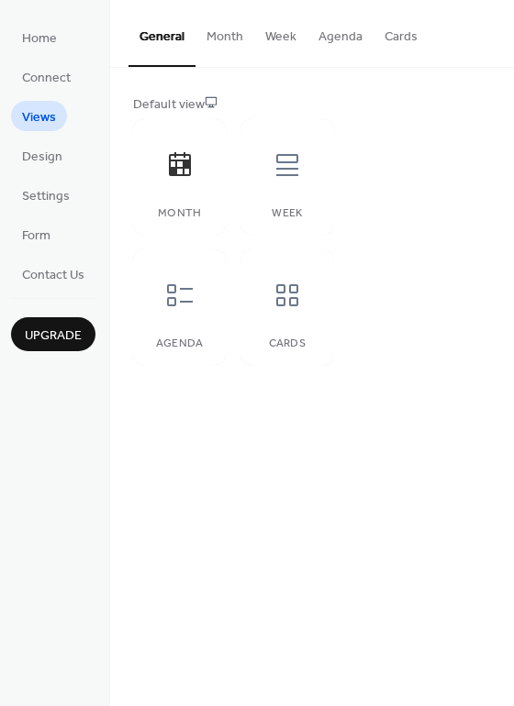
click at [184, 184] on div at bounding box center [179, 165] width 55 height 55
drag, startPoint x: 169, startPoint y: 54, endPoint x: 504, endPoint y: 39, distance: 336.0
